Goal: Check status: Check status

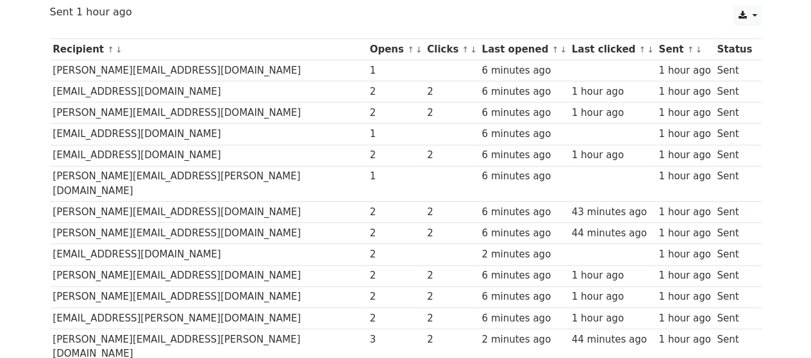
scroll to position [149, 0]
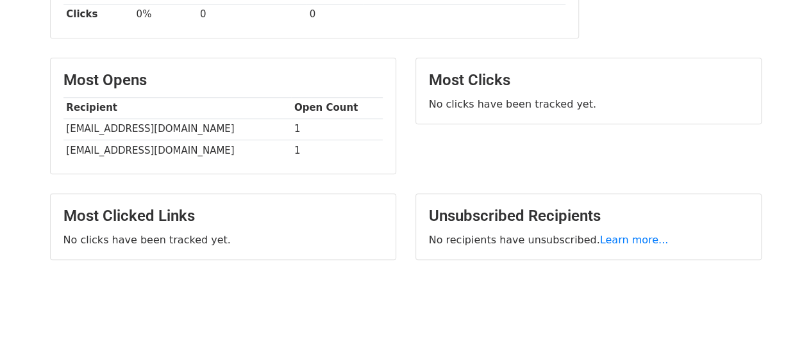
scroll to position [276, 0]
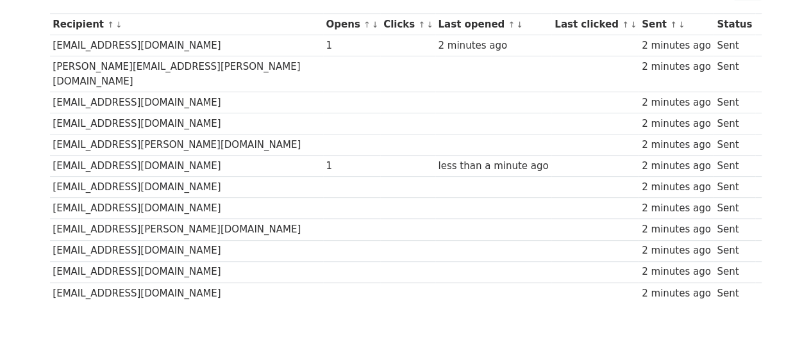
scroll to position [176, 0]
